Goal: Task Accomplishment & Management: Use online tool/utility

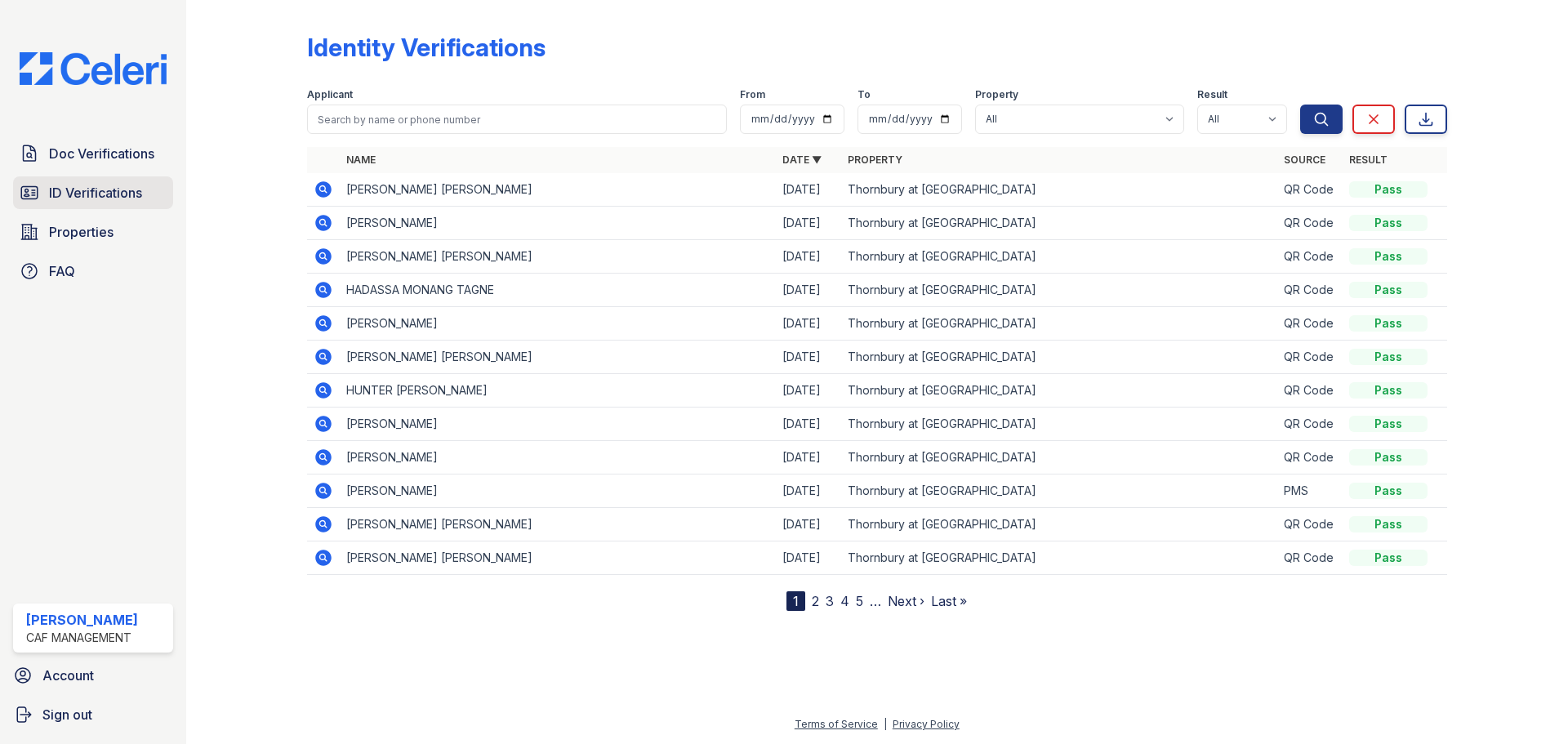
click at [79, 192] on span "ID Verifications" at bounding box center [95, 193] width 93 height 20
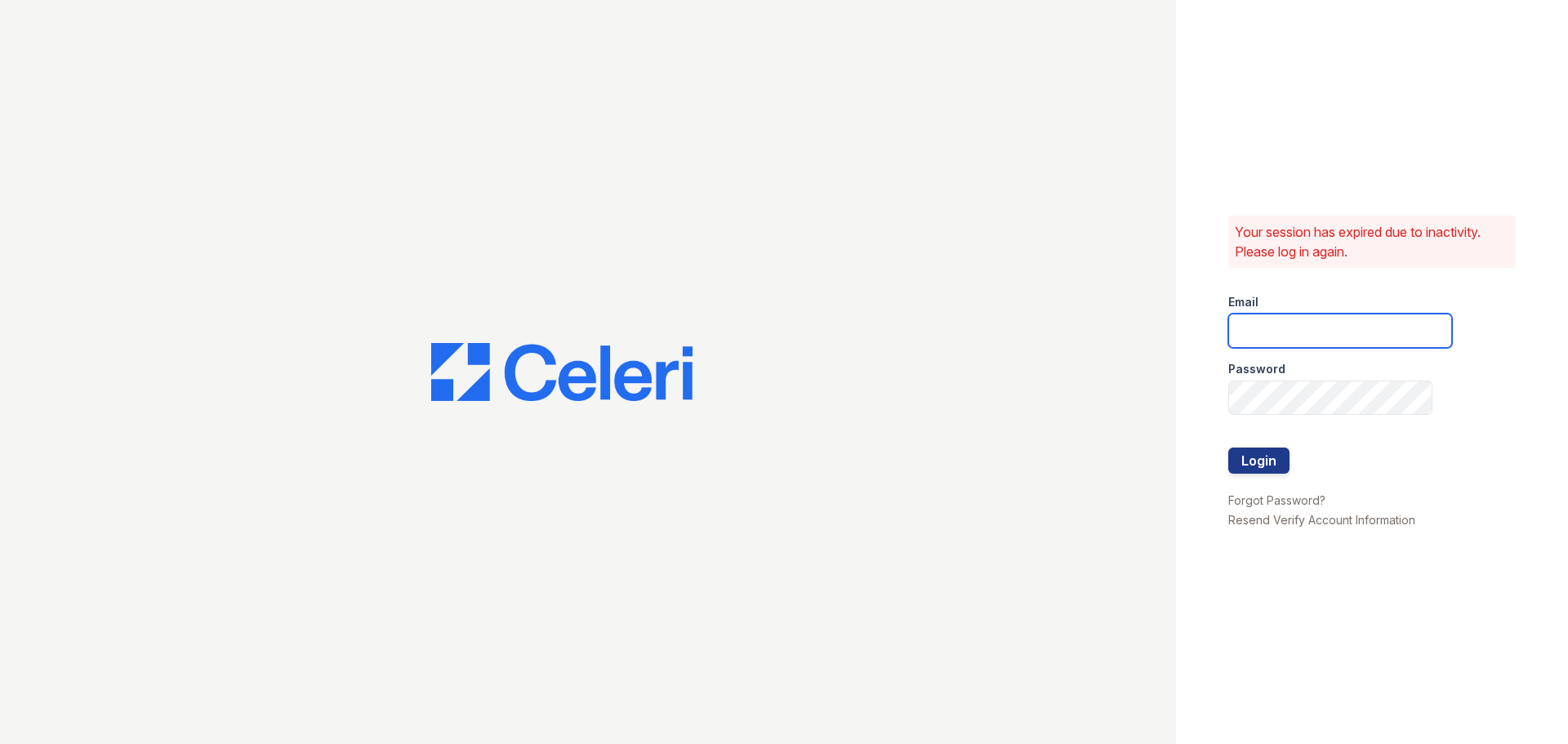
type input "[DOMAIN_NAME][EMAIL_ADDRESS][DOMAIN_NAME]"
click at [1248, 457] on button "Login" at bounding box center [1259, 460] width 61 height 26
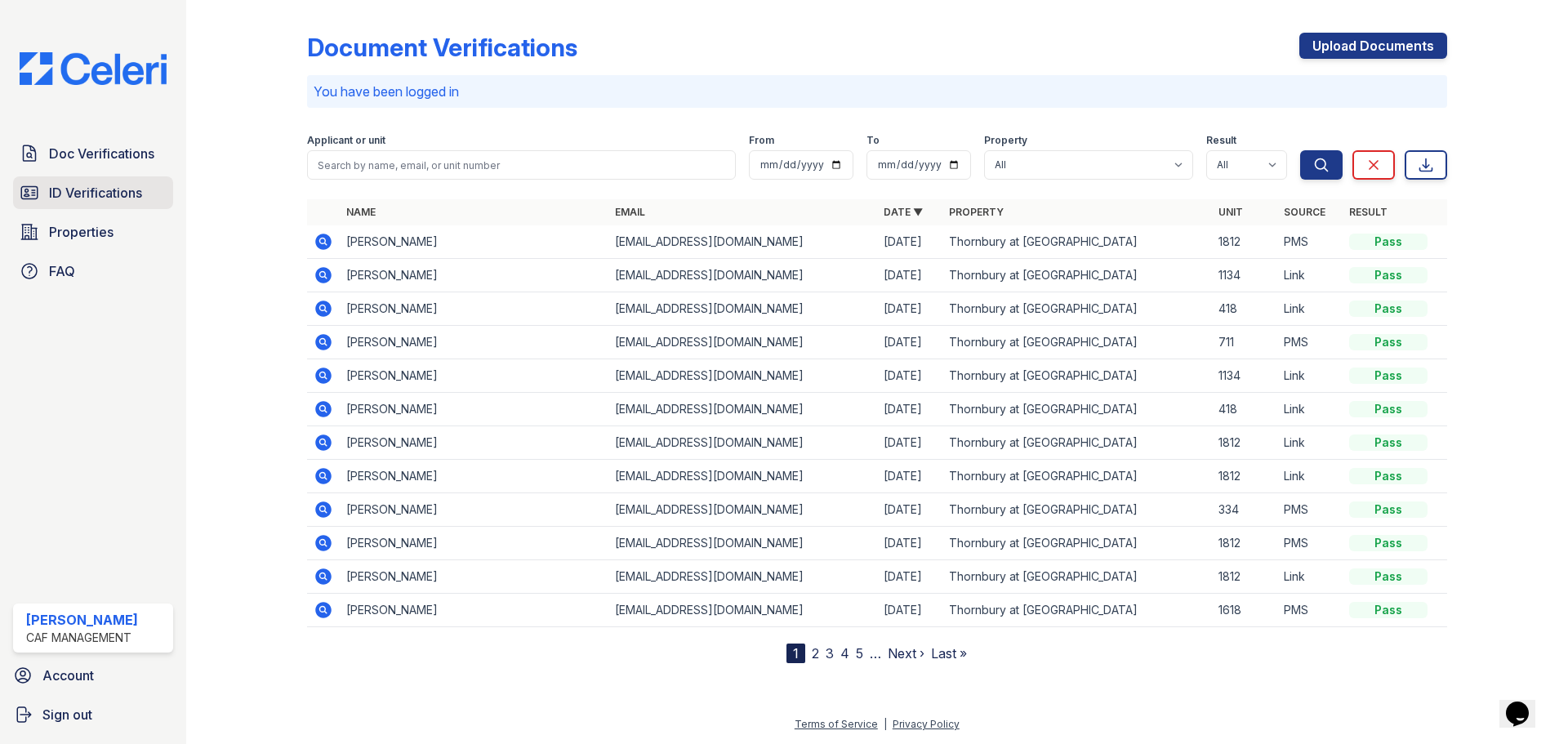
click at [75, 186] on span "ID Verifications" at bounding box center [95, 193] width 93 height 20
